Goal: Task Accomplishment & Management: Complete application form

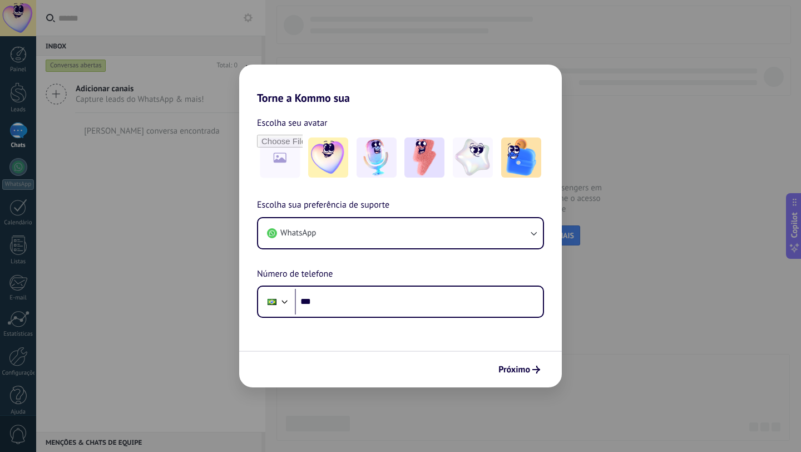
click at [176, 52] on div "Torne a Kommo sua Escolha seu avatar Escolha sua preferência de suporte WhatsAp…" at bounding box center [400, 226] width 801 height 452
click at [30, 22] on div "Torne a Kommo sua Escolha seu avatar Escolha sua preferência de suporte WhatsAp…" at bounding box center [400, 226] width 801 height 452
click at [581, 95] on div "Torne a Kommo sua Escolha seu avatar Escolha sua preferência de suporte WhatsAp…" at bounding box center [400, 226] width 801 height 452
click at [19, 21] on div "Torne a Kommo sua Escolha seu avatar Escolha sua preferência de suporte WhatsAp…" at bounding box center [400, 226] width 801 height 452
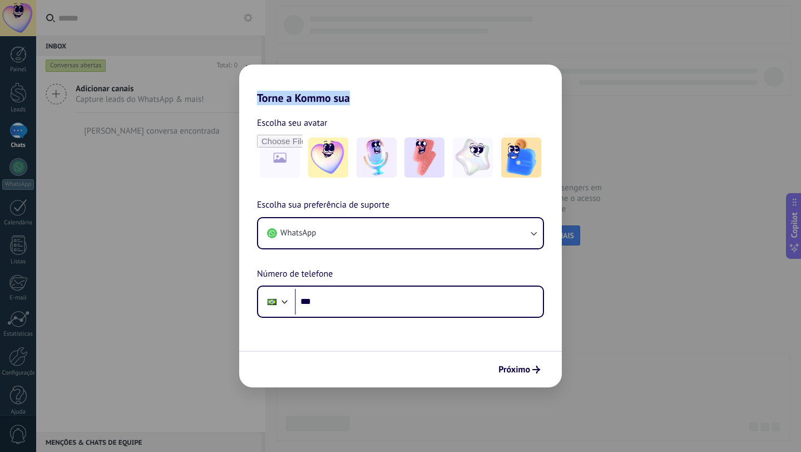
click at [19, 21] on div "Torne a Kommo sua Escolha seu avatar Escolha sua preferência de suporte WhatsAp…" at bounding box center [400, 226] width 801 height 452
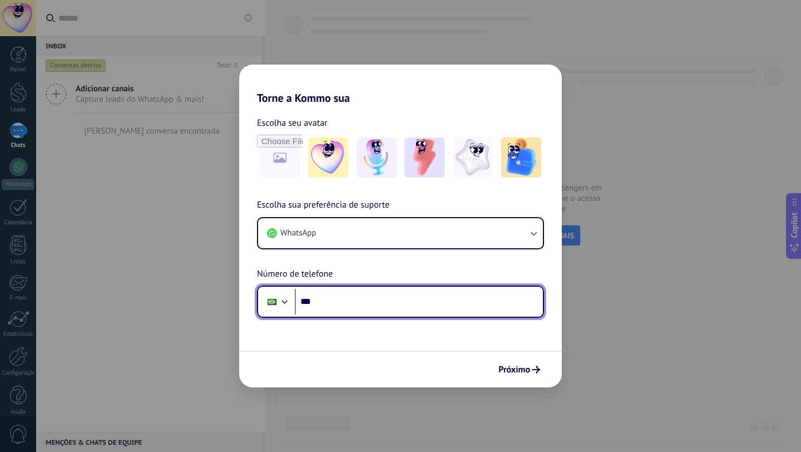
click at [365, 308] on input "***" at bounding box center [419, 302] width 248 height 26
